Goal: Transaction & Acquisition: Book appointment/travel/reservation

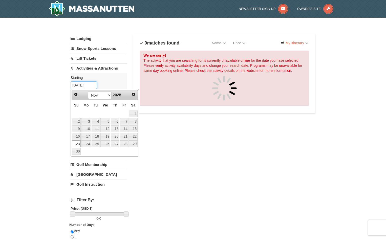
drag, startPoint x: 92, startPoint y: 85, endPoint x: 65, endPoint y: 85, distance: 26.8
click at [65, 85] on div "× Categories List Filter My Itinerary Questions? [PHONE_NUMBER] Lodging Arrival…" at bounding box center [193, 195] width 386 height 355
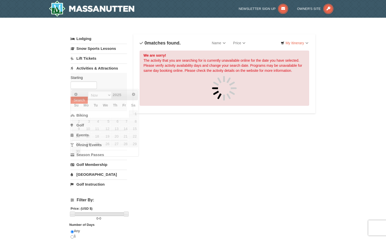
click at [84, 38] on link "Lodging" at bounding box center [99, 38] width 56 height 9
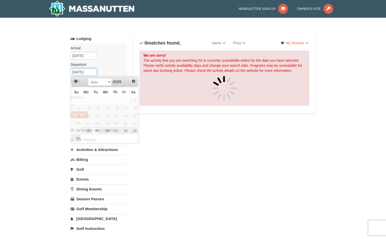
click at [93, 72] on input "[DATE]" at bounding box center [84, 72] width 26 height 8
click at [125, 129] on link "28" at bounding box center [124, 130] width 9 height 7
type input "[DATE]"
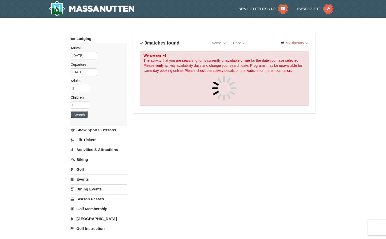
click at [83, 112] on button "Search" at bounding box center [79, 114] width 17 height 7
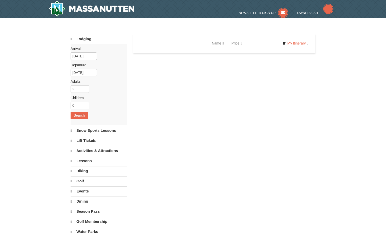
select select "10"
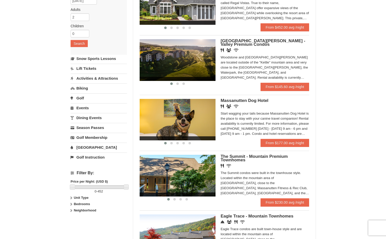
scroll to position [72, 0]
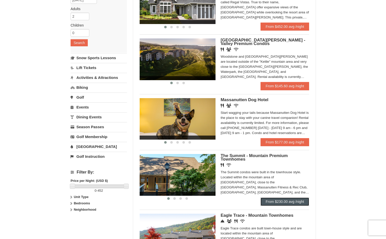
click at [270, 202] on link "From $230.00 avg /night" at bounding box center [285, 202] width 49 height 8
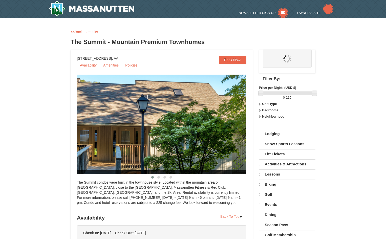
select select "10"
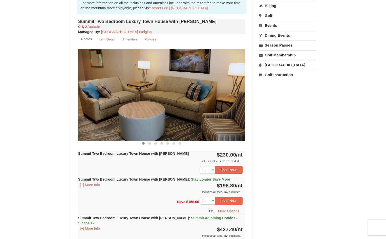
scroll to position [165, 0]
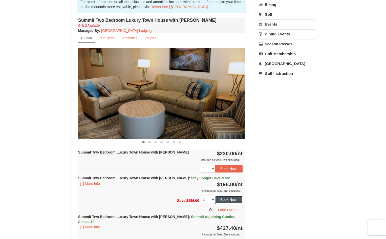
click at [238, 201] on button "Book Now!" at bounding box center [228, 200] width 27 height 8
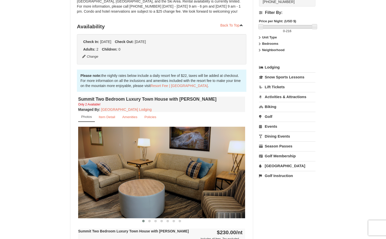
scroll to position [49, 0]
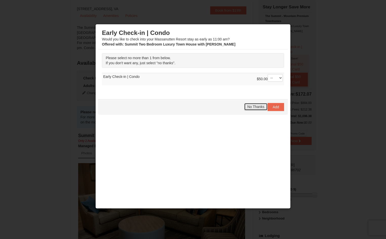
click at [257, 110] on button "No Thanks" at bounding box center [256, 107] width 24 height 8
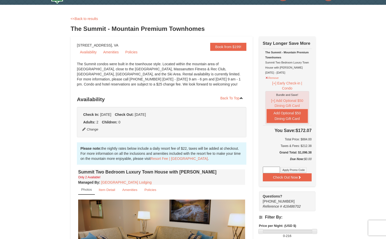
scroll to position [0, 0]
